Goal: Transaction & Acquisition: Purchase product/service

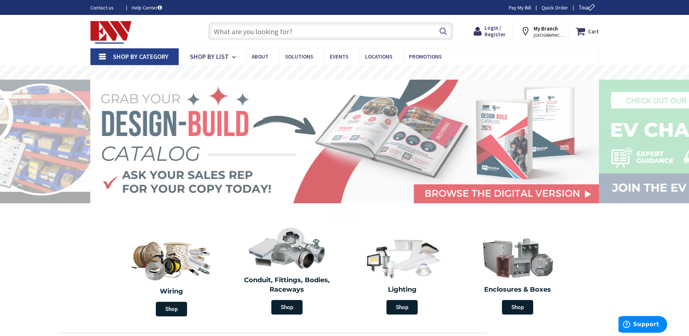
click at [230, 30] on input "text" at bounding box center [330, 31] width 245 height 18
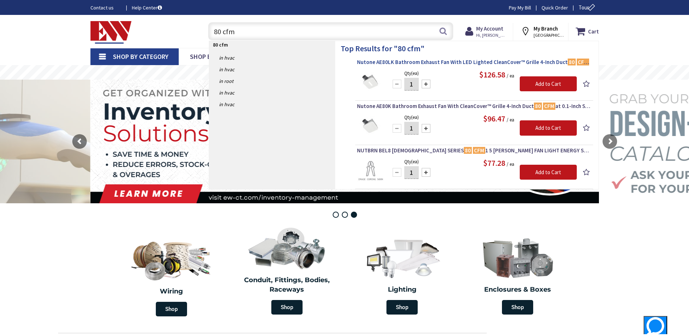
type input "80 cfm"
click at [448, 64] on span "Nutone AE80LK Bathroom Exhaust Fan With LED Lighted CleanCover™ Grille 4-Inch D…" at bounding box center [474, 62] width 234 height 7
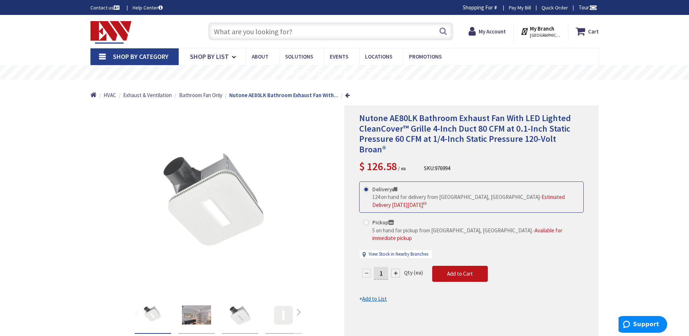
click at [274, 94] on strong "Nutone AE80LK Bathroom Exhaust Fan With..." at bounding box center [283, 95] width 109 height 7
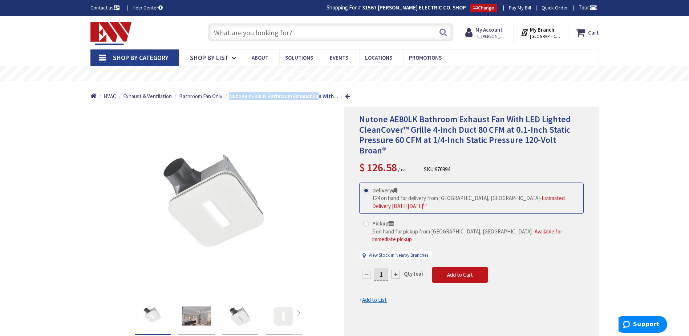
drag, startPoint x: 232, startPoint y: 95, endPoint x: 317, endPoint y: 95, distance: 85.4
click at [317, 95] on strong "Nutone AE80LK Bathroom Exhaust Fan With..." at bounding box center [283, 96] width 109 height 7
click at [147, 97] on span "Exhaust & Ventilation" at bounding box center [147, 96] width 49 height 7
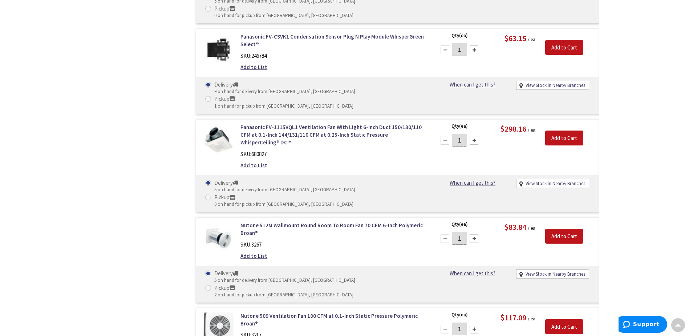
scroll to position [2218, 0]
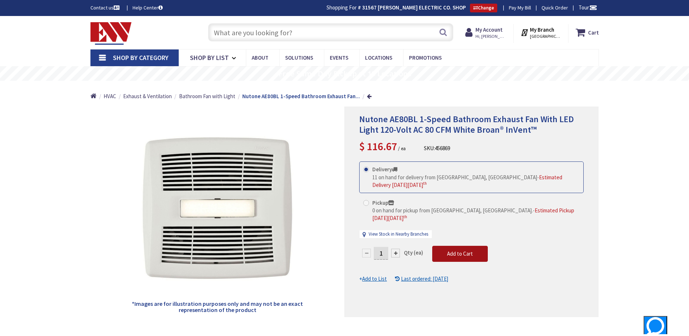
click at [458, 250] on span "Add to Cart" at bounding box center [460, 253] width 26 height 7
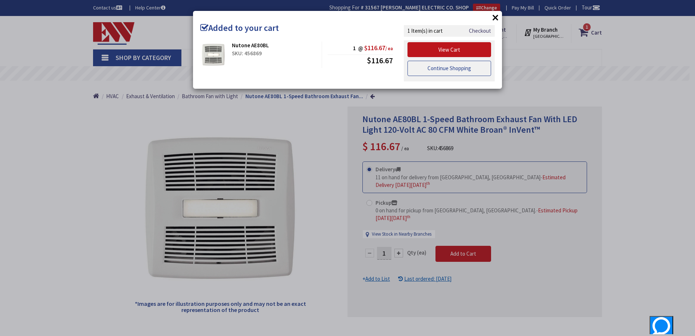
click at [449, 67] on link "Continue Shopping" at bounding box center [449, 68] width 84 height 15
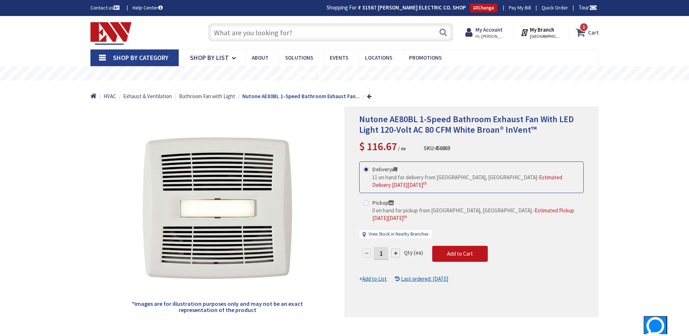
click at [589, 35] on strong "Cart" at bounding box center [593, 32] width 11 height 13
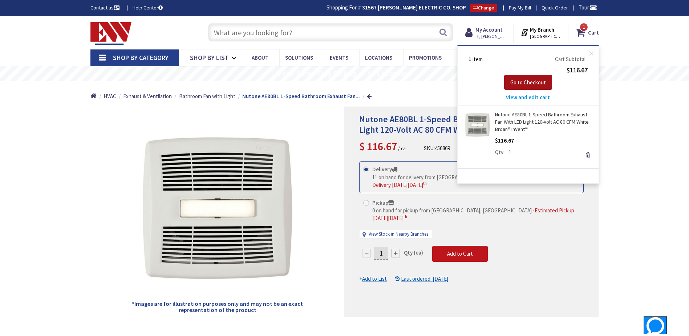
click at [525, 80] on span "Go to Checkout" at bounding box center [529, 82] width 36 height 7
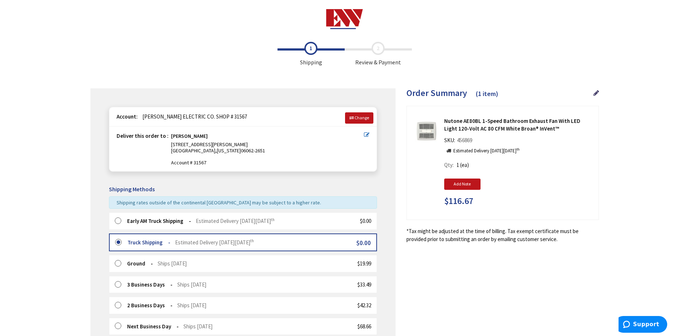
click at [120, 220] on label at bounding box center [120, 220] width 11 height 7
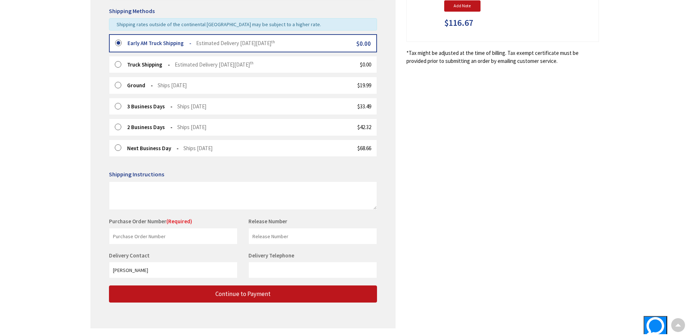
scroll to position [182, 0]
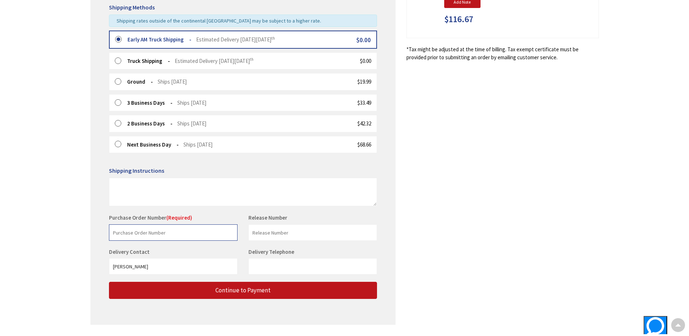
click at [125, 234] on input "text" at bounding box center [173, 232] width 129 height 16
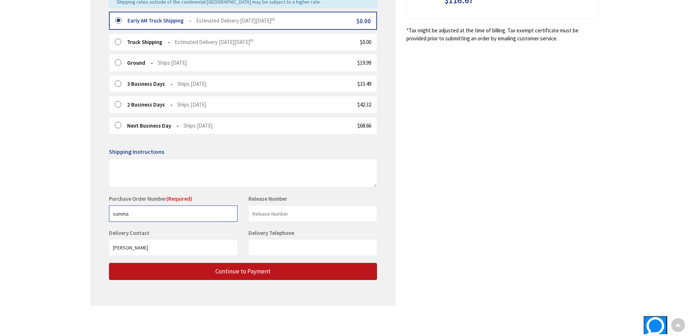
scroll to position [201, 0]
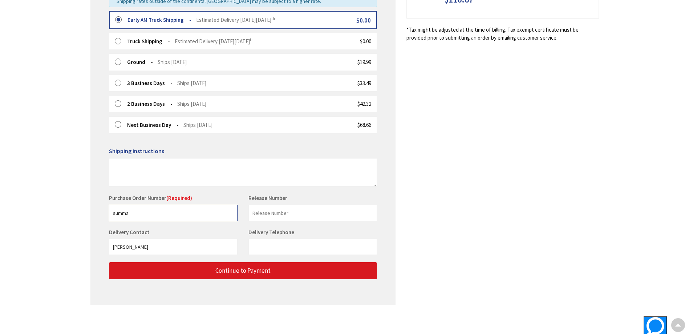
type input "summa"
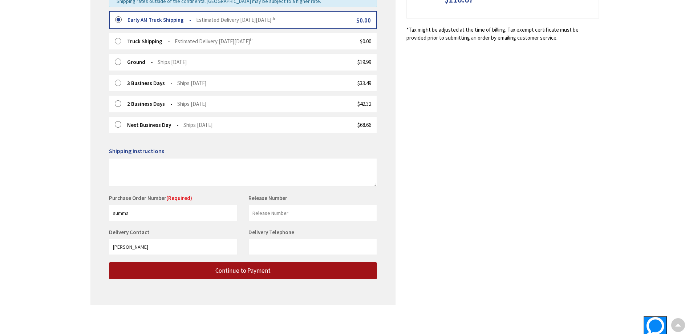
click at [231, 268] on span "Continue to Payment" at bounding box center [242, 270] width 55 height 8
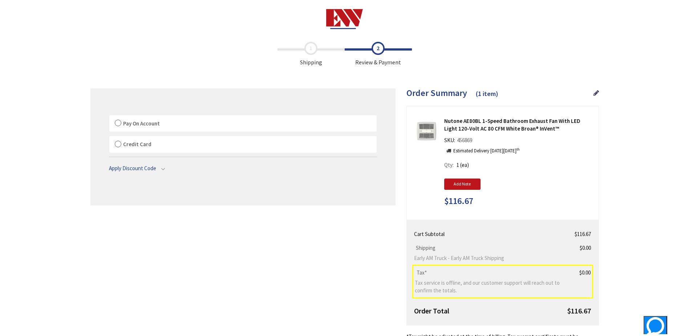
click at [118, 127] on label "Pay On Account" at bounding box center [242, 123] width 267 height 17
click at [109, 117] on input "Pay On Account" at bounding box center [109, 117] width 0 height 0
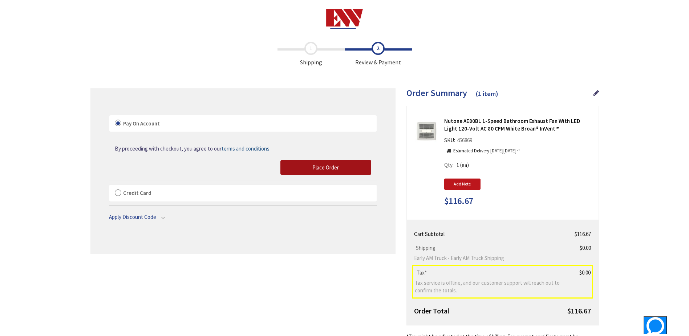
drag, startPoint x: 319, startPoint y: 175, endPoint x: 414, endPoint y: 158, distance: 97.0
click at [319, 175] on button "Place Order" at bounding box center [326, 167] width 91 height 15
